Goal: Information Seeking & Learning: Learn about a topic

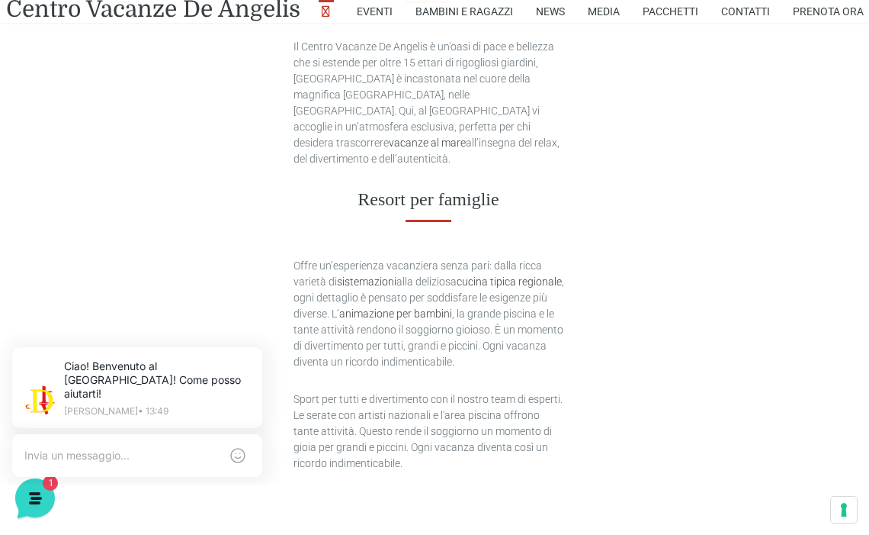
scroll to position [975, 6]
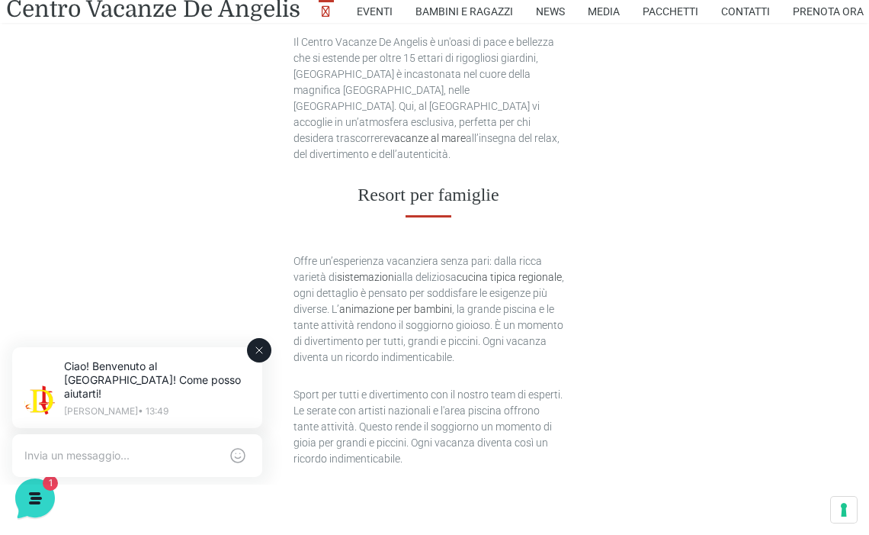
click at [260, 354] on icon at bounding box center [259, 350] width 12 height 12
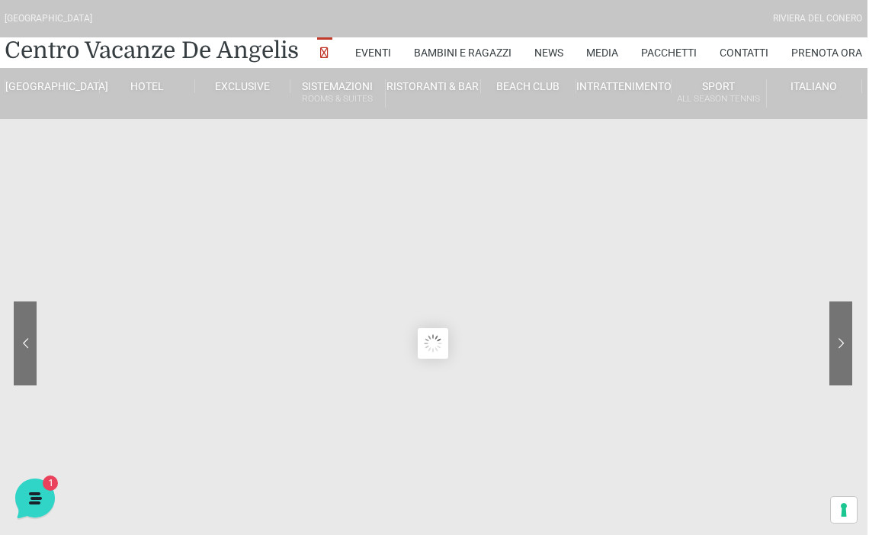
scroll to position [0, 2]
click at [844, 346] on div at bounding box center [783, 354] width 137 height 107
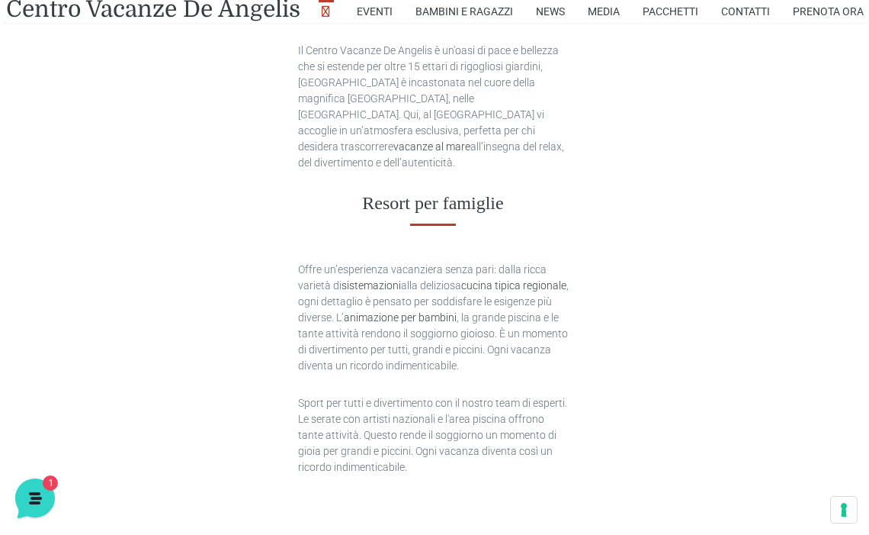
scroll to position [962, 2]
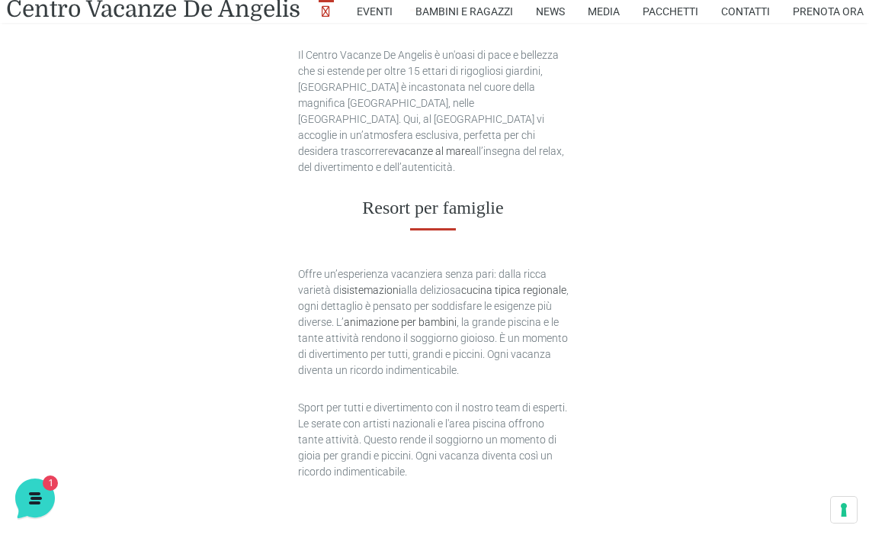
drag, startPoint x: 371, startPoint y: 460, endPoint x: 297, endPoint y: 54, distance: 412.2
click at [298, 54] on div "Il Centro Vacanze De Angelis è un'oasi di pace e bellezza che si estende per ol…" at bounding box center [433, 263] width 271 height 432
click at [309, 57] on p "Il Centro Vacanze De Angelis è un'oasi di pace e bellezza che si estende per ol…" at bounding box center [433, 111] width 271 height 128
drag, startPoint x: 299, startPoint y: 55, endPoint x: 390, endPoint y: 458, distance: 412.9
click at [390, 458] on div "Il Centro Vacanze De Angelis è un'oasi di pace e bellezza che si estende per ol…" at bounding box center [433, 263] width 271 height 432
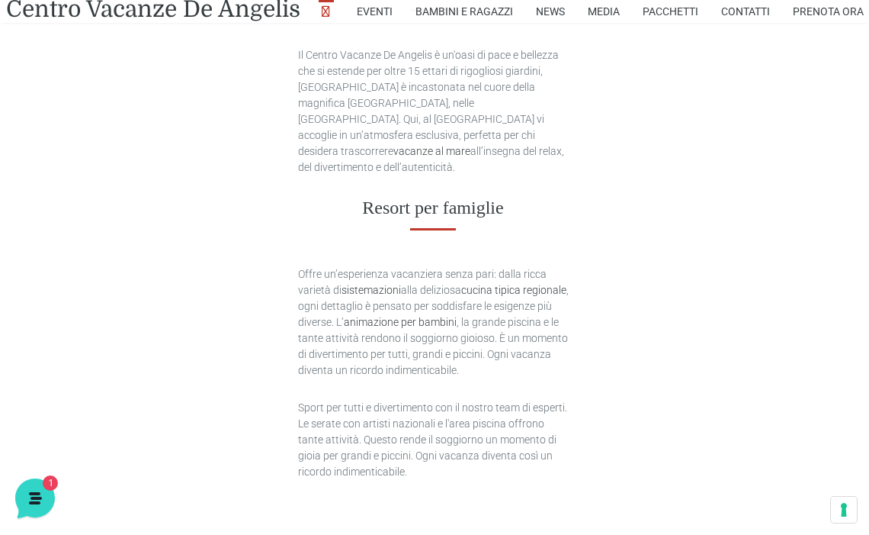
click at [371, 457] on p "Sport per tutti e divertimento con il nostro team di esperti. Le serate con art…" at bounding box center [433, 440] width 271 height 80
drag, startPoint x: 372, startPoint y: 456, endPoint x: 294, endPoint y: 58, distance: 405.7
click at [294, 58] on div "Il Centro Vacanze De Angelis è un'oasi di pace e bellezza che si estende per ol…" at bounding box center [434, 287] width 294 height 481
click at [333, 58] on p "Il Centro Vacanze De Angelis è un'oasi di pace e bellezza che si estende per ol…" at bounding box center [433, 111] width 271 height 128
click at [298, 56] on p "Il Centro Vacanze De Angelis è un'oasi di pace e bellezza che si estende per ol…" at bounding box center [433, 111] width 271 height 128
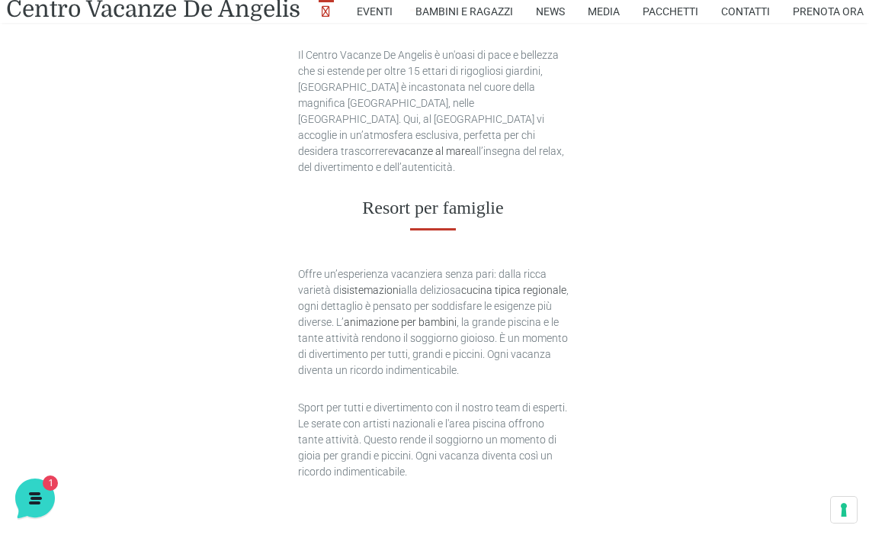
drag, startPoint x: 297, startPoint y: 56, endPoint x: 382, endPoint y: 456, distance: 409.2
click at [382, 456] on div "Il Centro Vacanze De Angelis è un'oasi di pace e bellezza che si estende per ol…" at bounding box center [433, 263] width 271 height 432
click at [382, 456] on p "Sport per tutti e divertimento con il nostro team di esperti. Le serate con art…" at bounding box center [433, 440] width 271 height 80
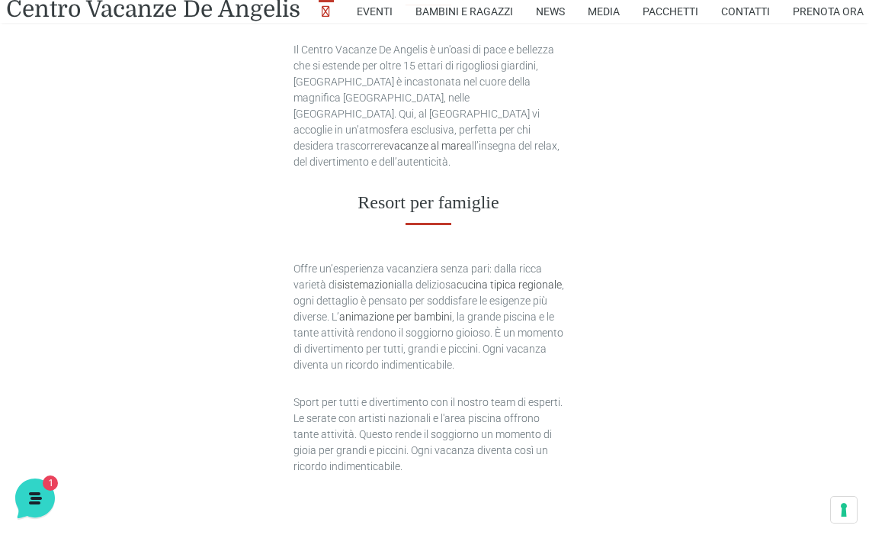
scroll to position [967, 6]
drag, startPoint x: 291, startPoint y: 47, endPoint x: 402, endPoint y: 464, distance: 430.8
click at [402, 464] on div "Il Centro Vacanze De Angelis è un'oasi di pace e bellezza che si estende per ol…" at bounding box center [429, 282] width 294 height 481
drag, startPoint x: 368, startPoint y: 448, endPoint x: 294, endPoint y: 46, distance: 408.6
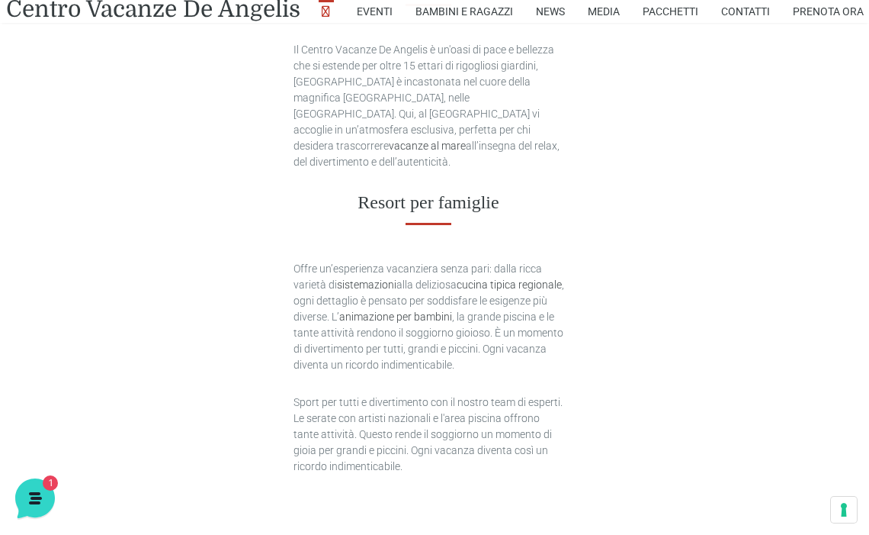
click at [294, 46] on div "Il Centro Vacanze De Angelis è un'oasi di pace e bellezza che si estende per ol…" at bounding box center [429, 258] width 271 height 432
click at [320, 58] on p "Il Centro Vacanze De Angelis è un'oasi di pace e bellezza che si estende per ol…" at bounding box center [429, 106] width 271 height 128
drag, startPoint x: 291, startPoint y: 48, endPoint x: 364, endPoint y: 454, distance: 413.0
click at [364, 454] on div "Il Centro Vacanze De Angelis è un'oasi di pace e bellezza che si estende per ol…" at bounding box center [429, 282] width 294 height 481
drag, startPoint x: 375, startPoint y: 452, endPoint x: 289, endPoint y: 46, distance: 415.5
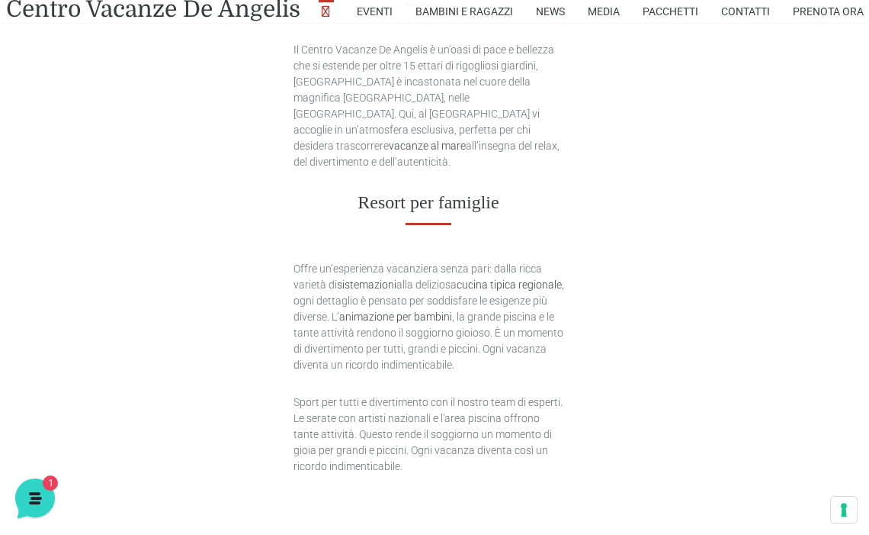
click at [289, 46] on div "Il Centro Vacanze De Angelis è un'oasi di pace e bellezza che si estende per ol…" at bounding box center [429, 282] width 294 height 481
click at [410, 73] on p "Il Centro Vacanze De Angelis è un'oasi di pace e bellezza che si estende per ol…" at bounding box center [429, 106] width 271 height 128
drag, startPoint x: 293, startPoint y: 45, endPoint x: 378, endPoint y: 445, distance: 408.6
click at [378, 445] on div "Il Centro Vacanze De Angelis è un'oasi di pace e bellezza che si estende per ol…" at bounding box center [429, 258] width 271 height 432
click at [378, 445] on p "Sport per tutti e divertimento con il nostro team di esperti. Le serate con art…" at bounding box center [429, 434] width 271 height 80
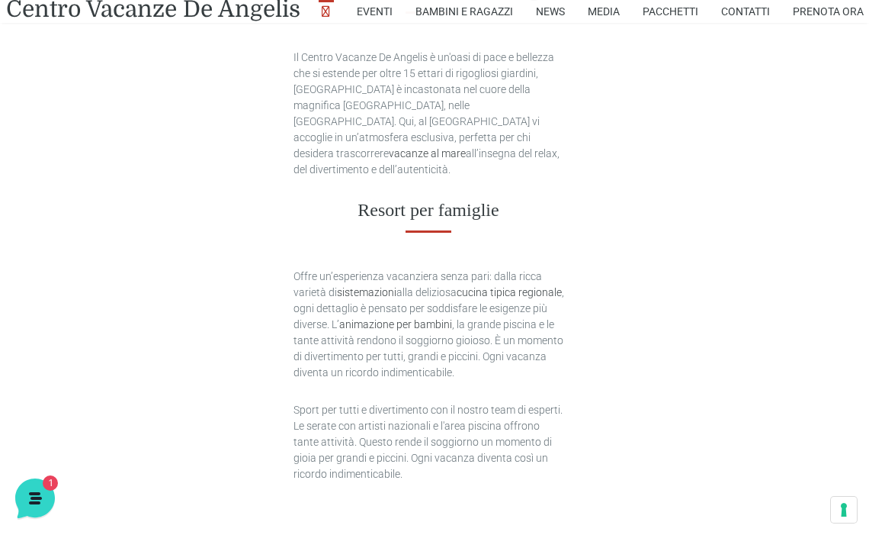
scroll to position [962, 6]
